Goal: Task Accomplishment & Management: Use online tool/utility

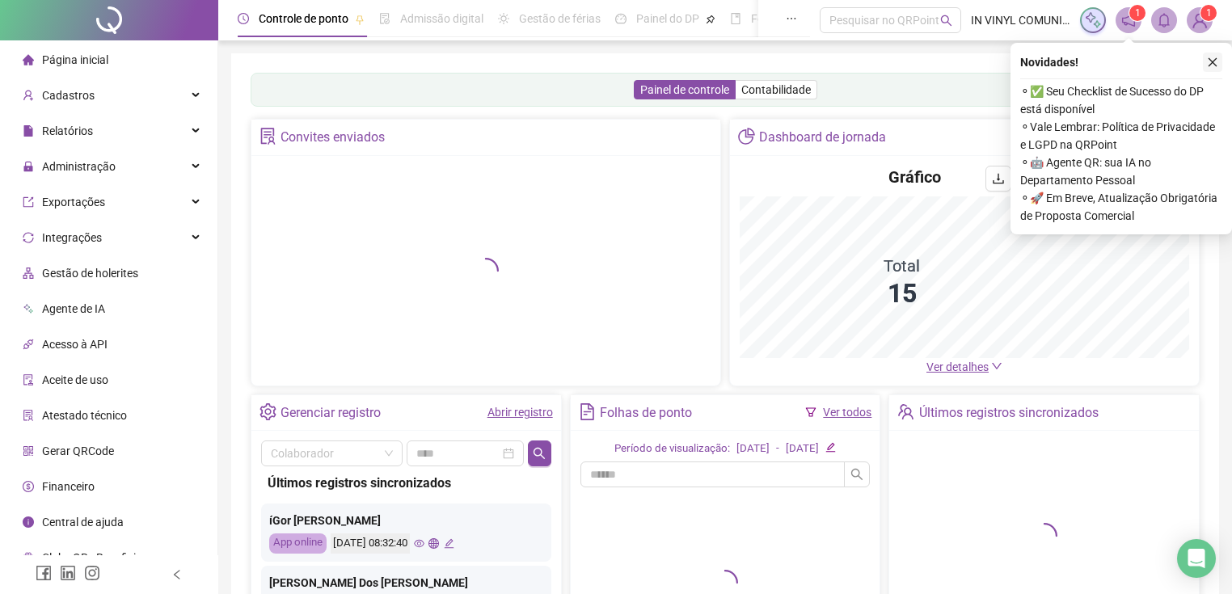
click at [1211, 60] on icon "close" at bounding box center [1212, 62] width 11 height 11
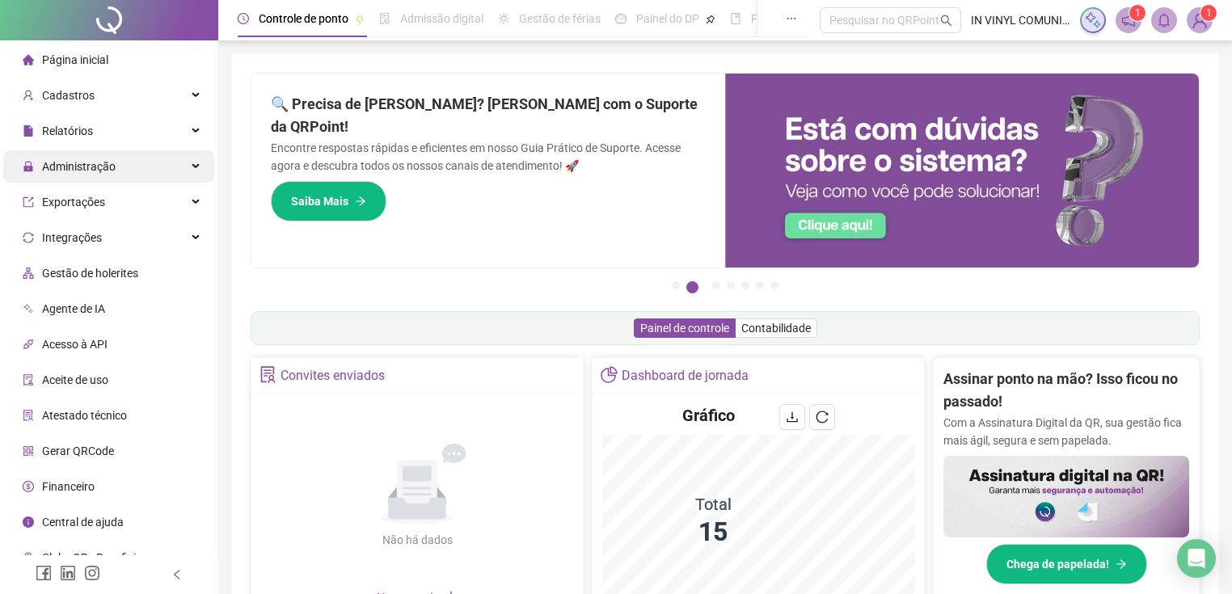
click at [108, 172] on span "Administração" at bounding box center [79, 166] width 74 height 13
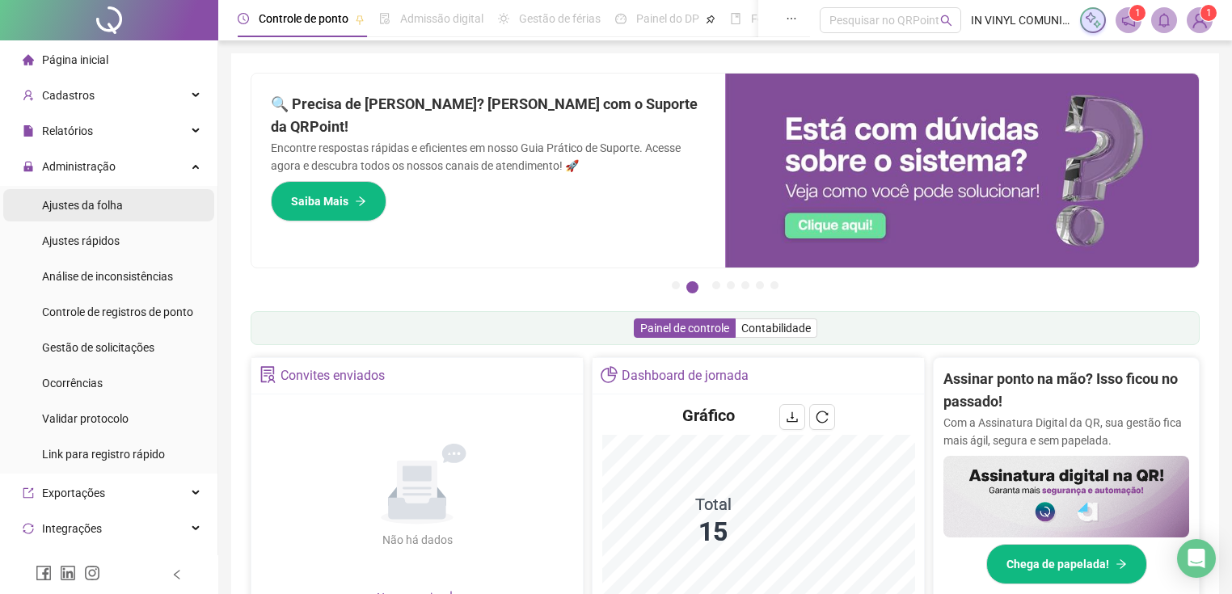
click at [91, 200] on span "Ajustes da folha" at bounding box center [82, 205] width 81 height 13
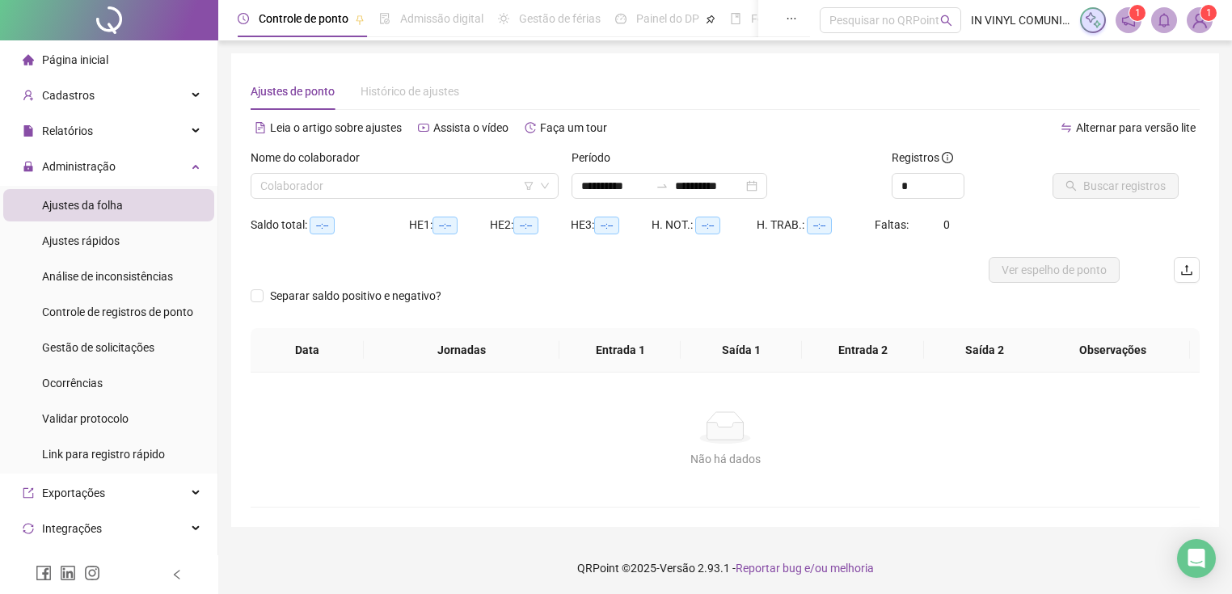
type input "**********"
type input "*"
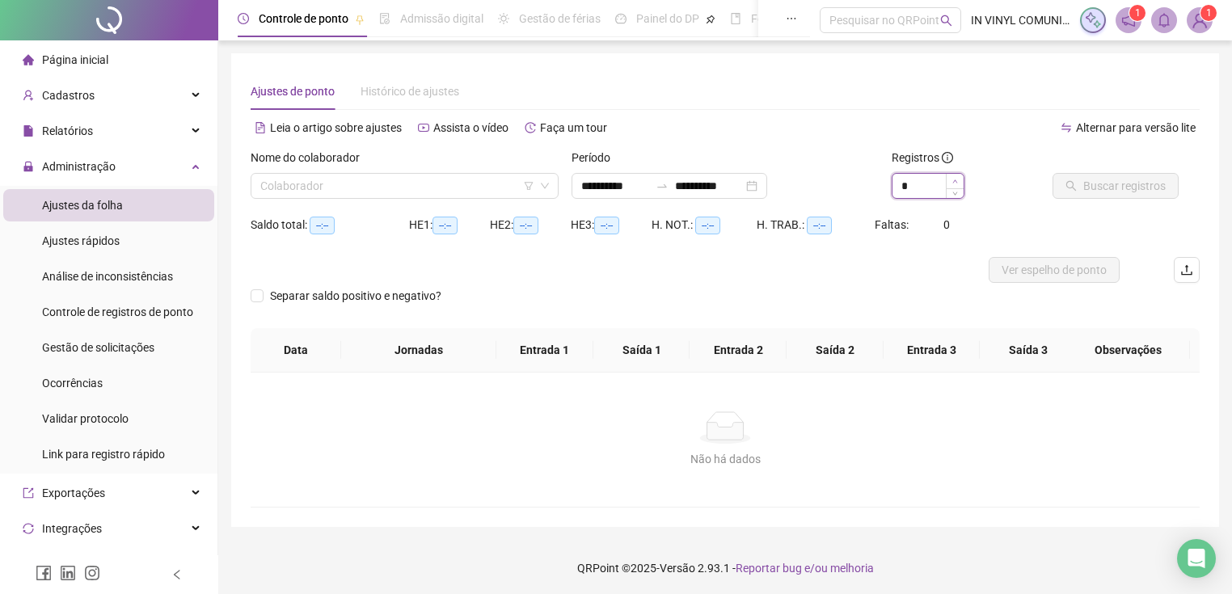
click at [951, 183] on span "Increase Value" at bounding box center [955, 181] width 18 height 15
click at [336, 188] on input "search" at bounding box center [397, 186] width 274 height 24
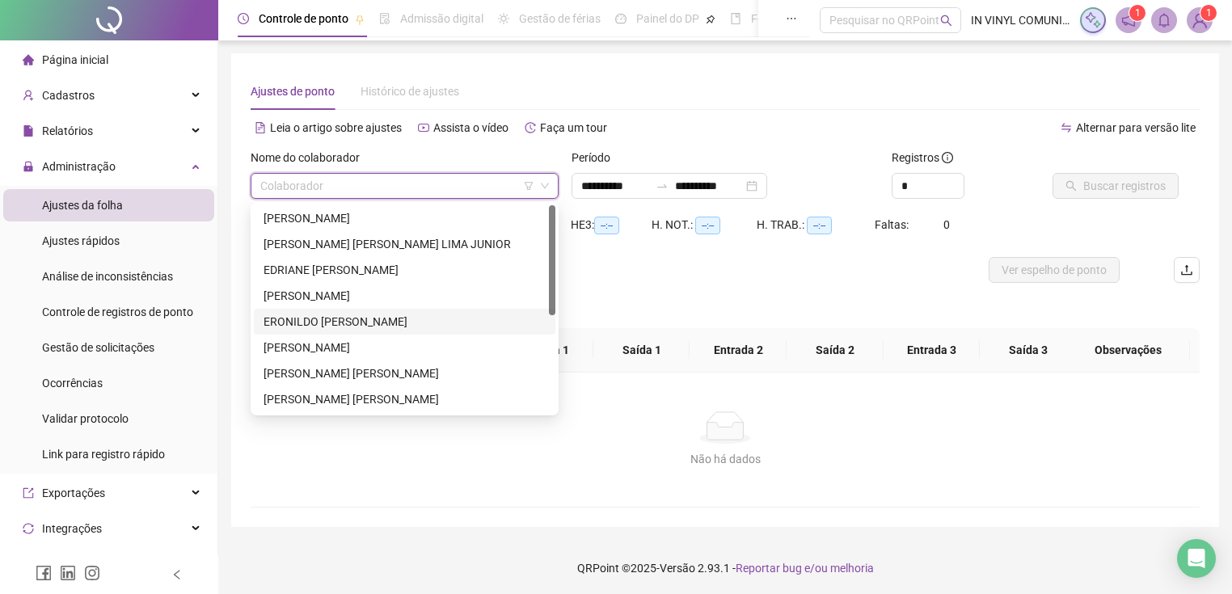
click at [300, 328] on div "ERONILDO [PERSON_NAME]" at bounding box center [405, 322] width 282 height 18
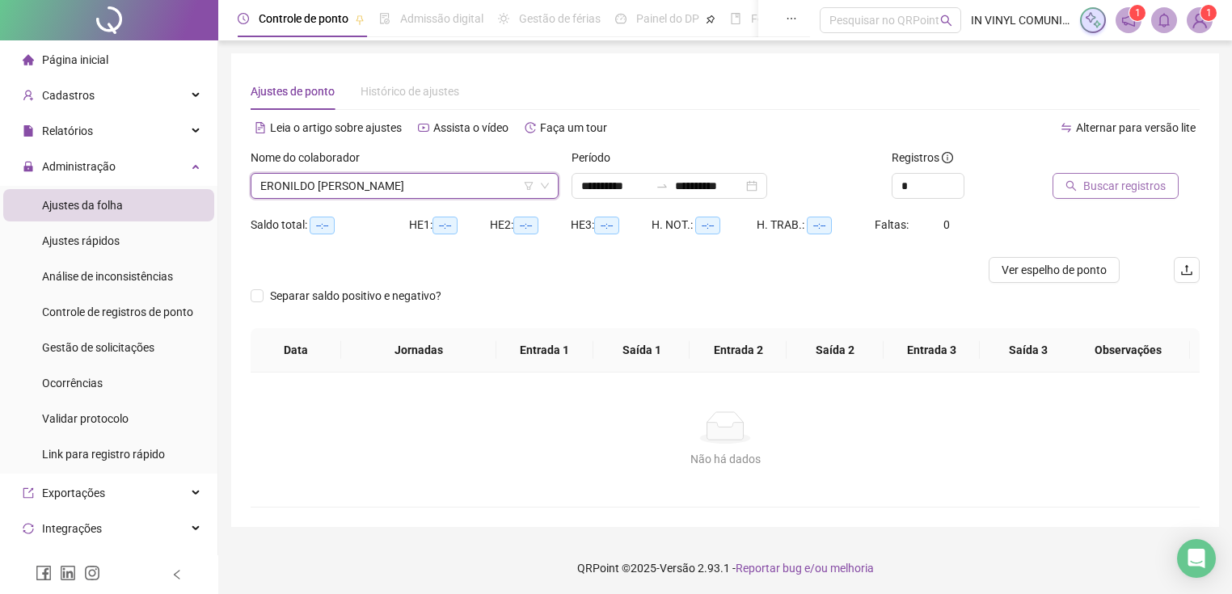
click at [1125, 191] on span "Buscar registros" at bounding box center [1124, 186] width 82 height 18
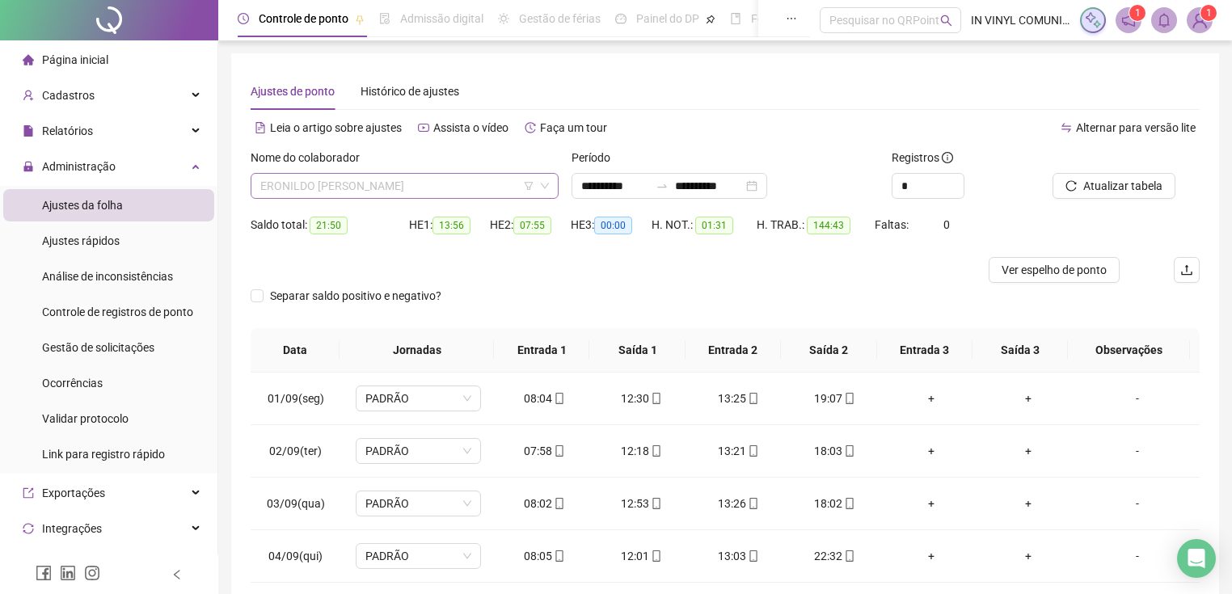
click at [440, 177] on span "ERONILDO [PERSON_NAME]" at bounding box center [404, 186] width 289 height 24
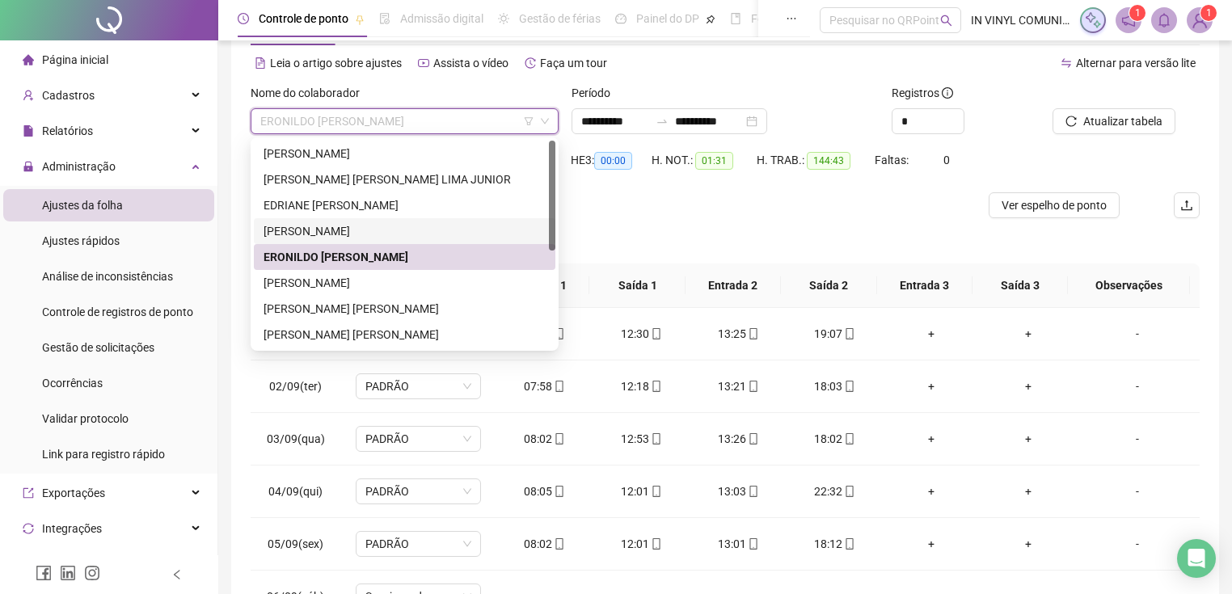
click at [297, 234] on div "[PERSON_NAME]" at bounding box center [405, 231] width 282 height 18
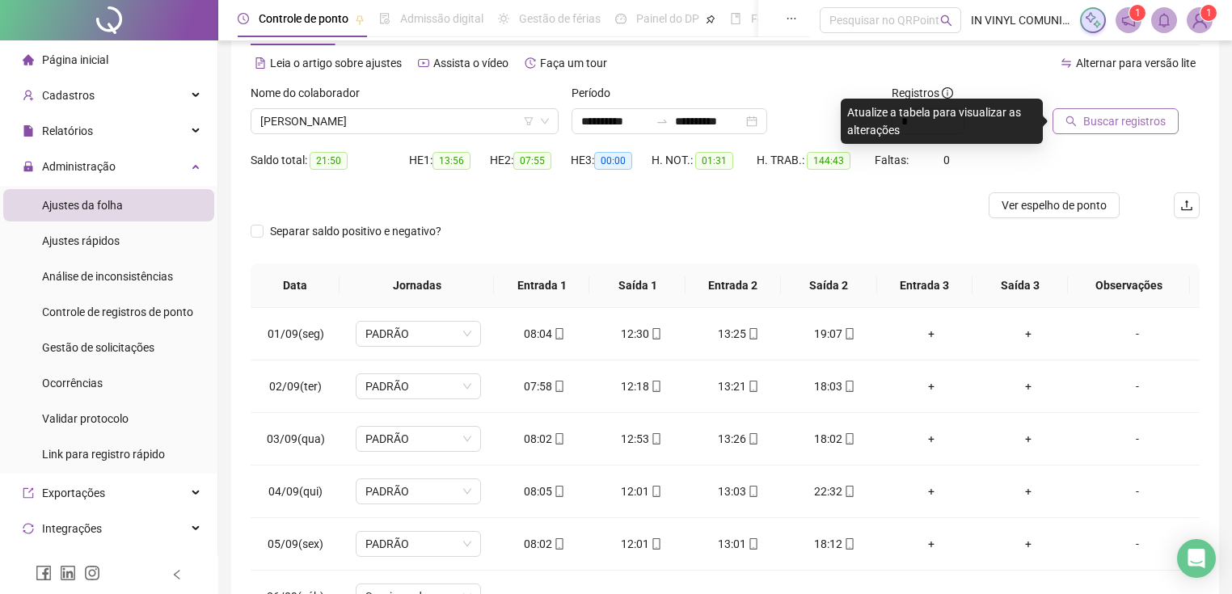
click at [1106, 130] on button "Buscar registros" at bounding box center [1115, 121] width 126 height 26
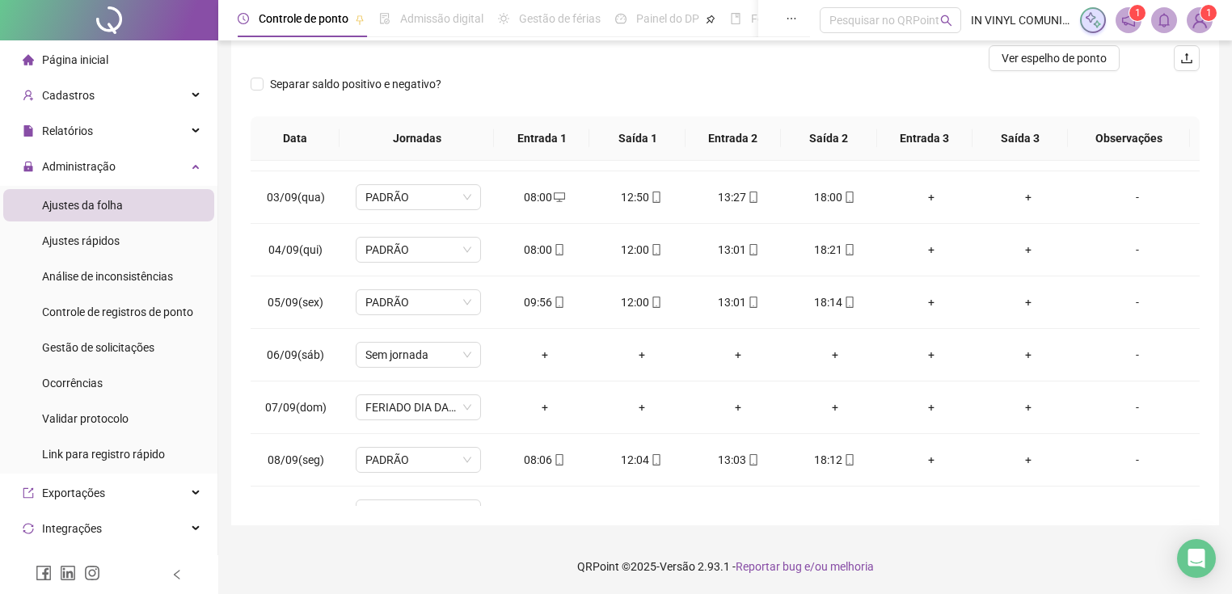
scroll to position [80, 0]
